Goal: Task Accomplishment & Management: Manage account settings

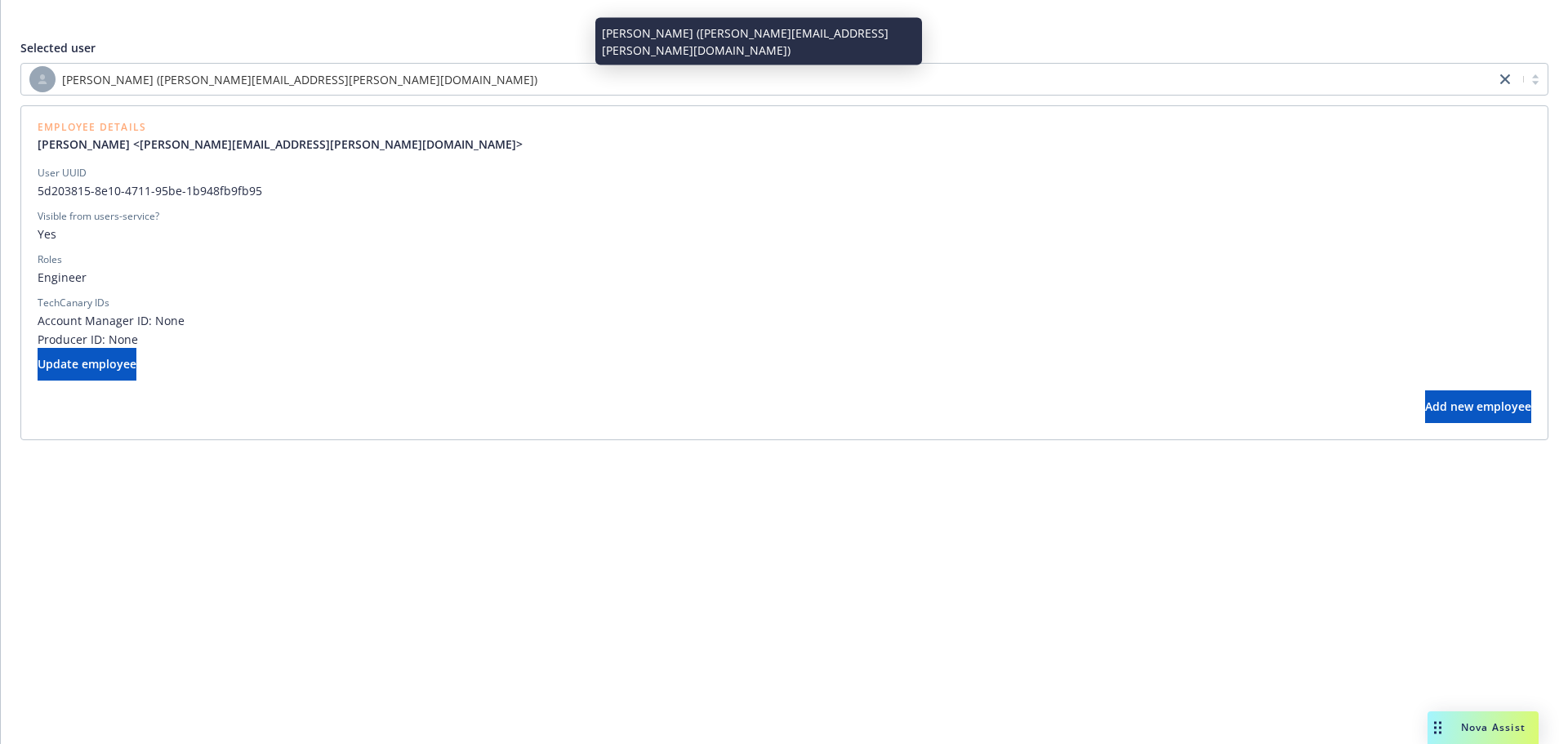
click at [522, 90] on div "[PERSON_NAME] ([PERSON_NAME][EMAIL_ADDRESS][PERSON_NAME][DOMAIN_NAME])" at bounding box center [758, 79] width 1458 height 26
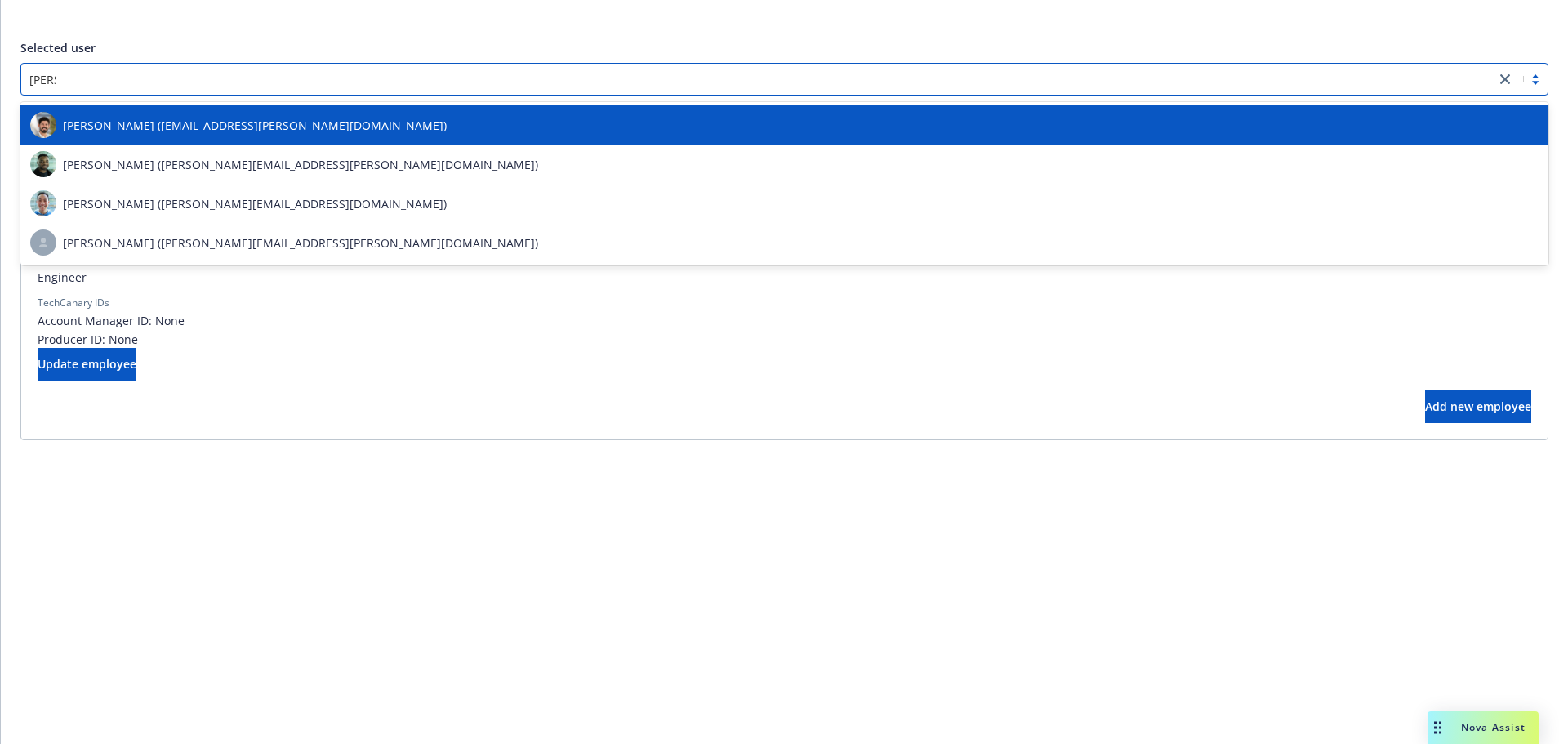
type input "[PERSON_NAME]."
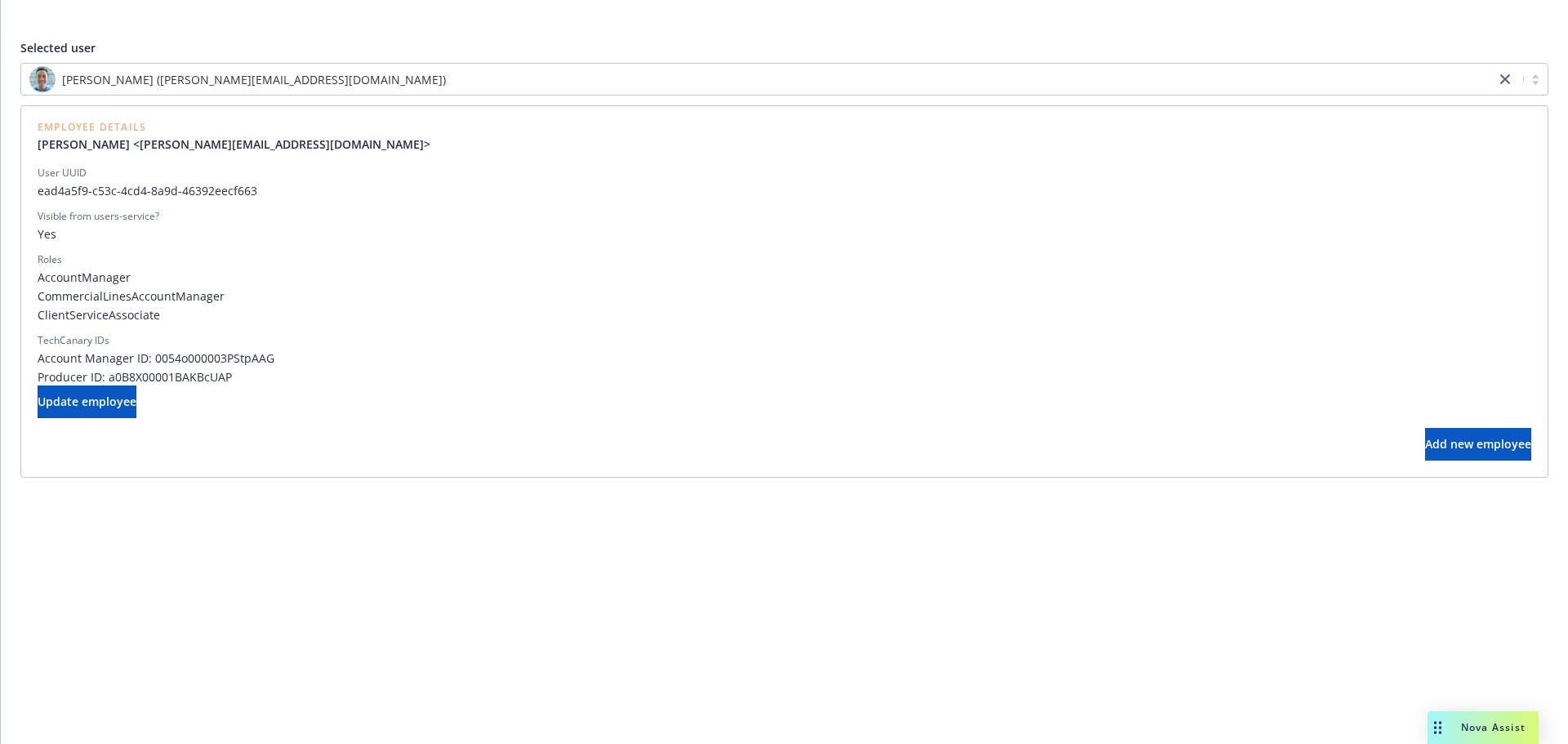
drag, startPoint x: 1358, startPoint y: 436, endPoint x: 595, endPoint y: 367, distance: 766.1
click at [1321, 426] on div "Update employee Add new employee" at bounding box center [784, 423] width 1494 height 76
click at [64, 388] on button "Update employee" at bounding box center [87, 402] width 99 height 33
select select "account management"
select select "full-time"
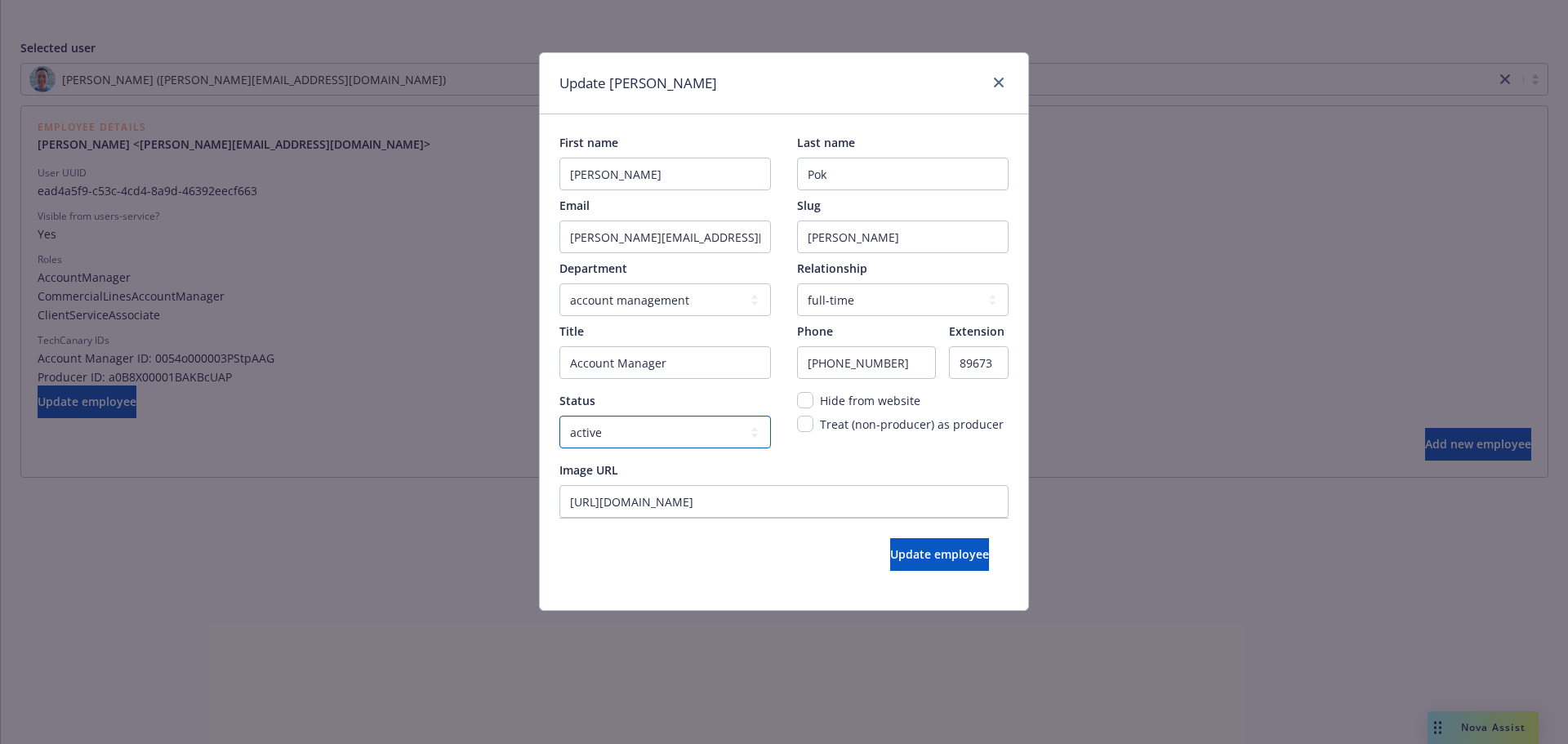
click at [700, 432] on select "active locked" at bounding box center [665, 432] width 212 height 33
select select "locked"
click at [560, 415] on select "active locked" at bounding box center [665, 432] width 212 height 33
click at [890, 547] on span "Update employee" at bounding box center [939, 554] width 99 height 15
